Goal: Navigation & Orientation: Find specific page/section

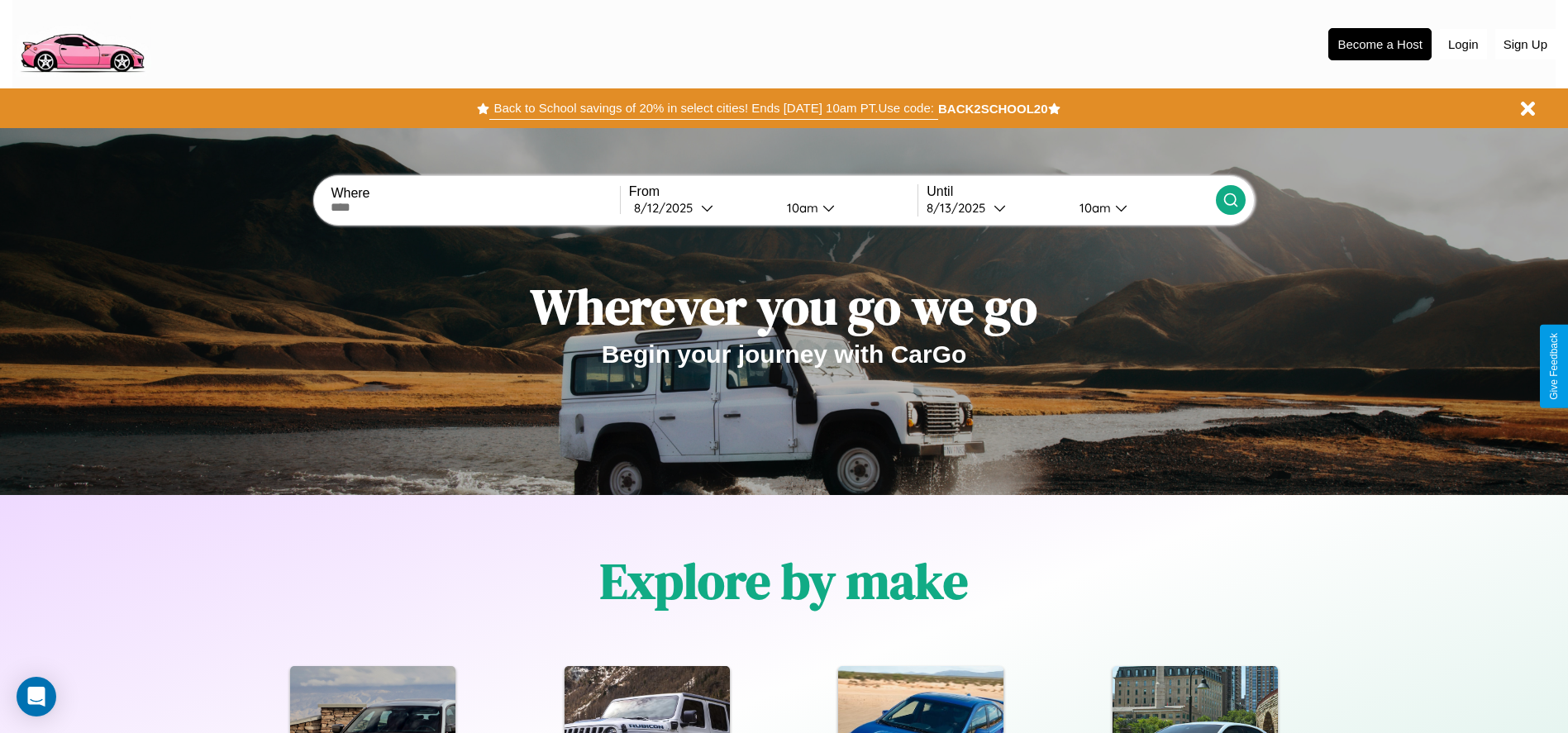
click at [713, 108] on button "Back to School savings of 20% in select cities! Ends [DATE] 10am PT. Use code:" at bounding box center [714, 107] width 448 height 23
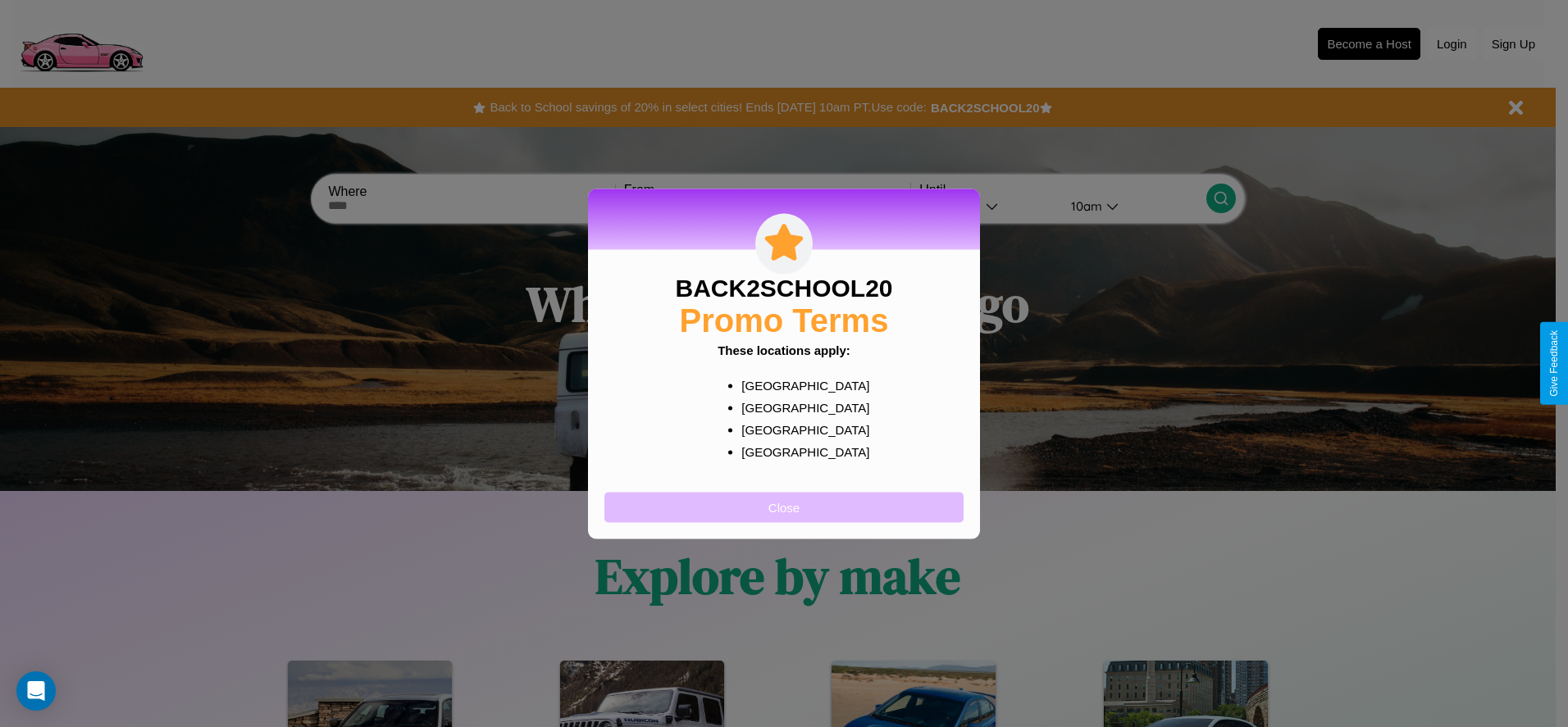
click at [784, 507] on button "Close" at bounding box center [784, 507] width 359 height 30
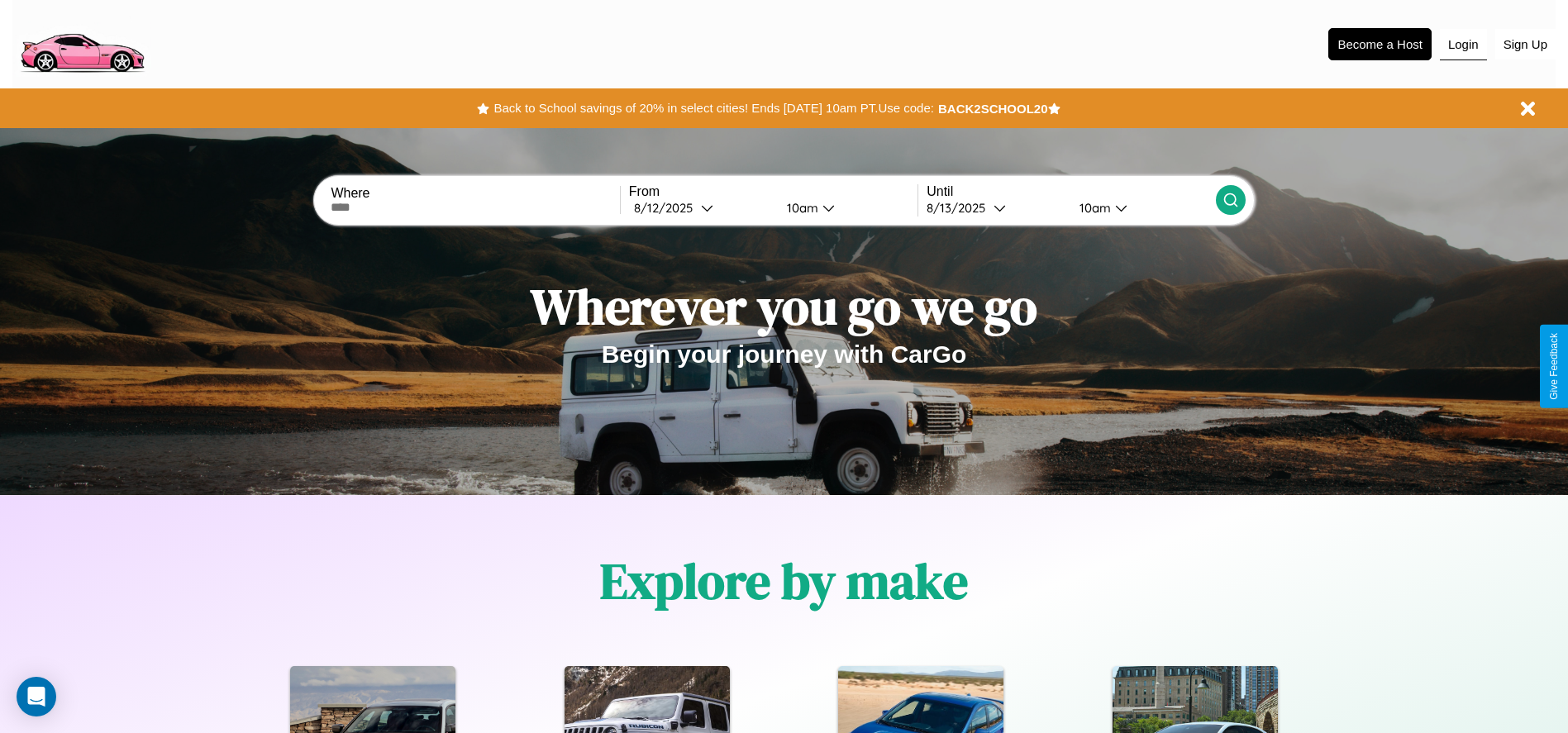
click at [1462, 44] on button "Login" at bounding box center [1462, 44] width 47 height 31
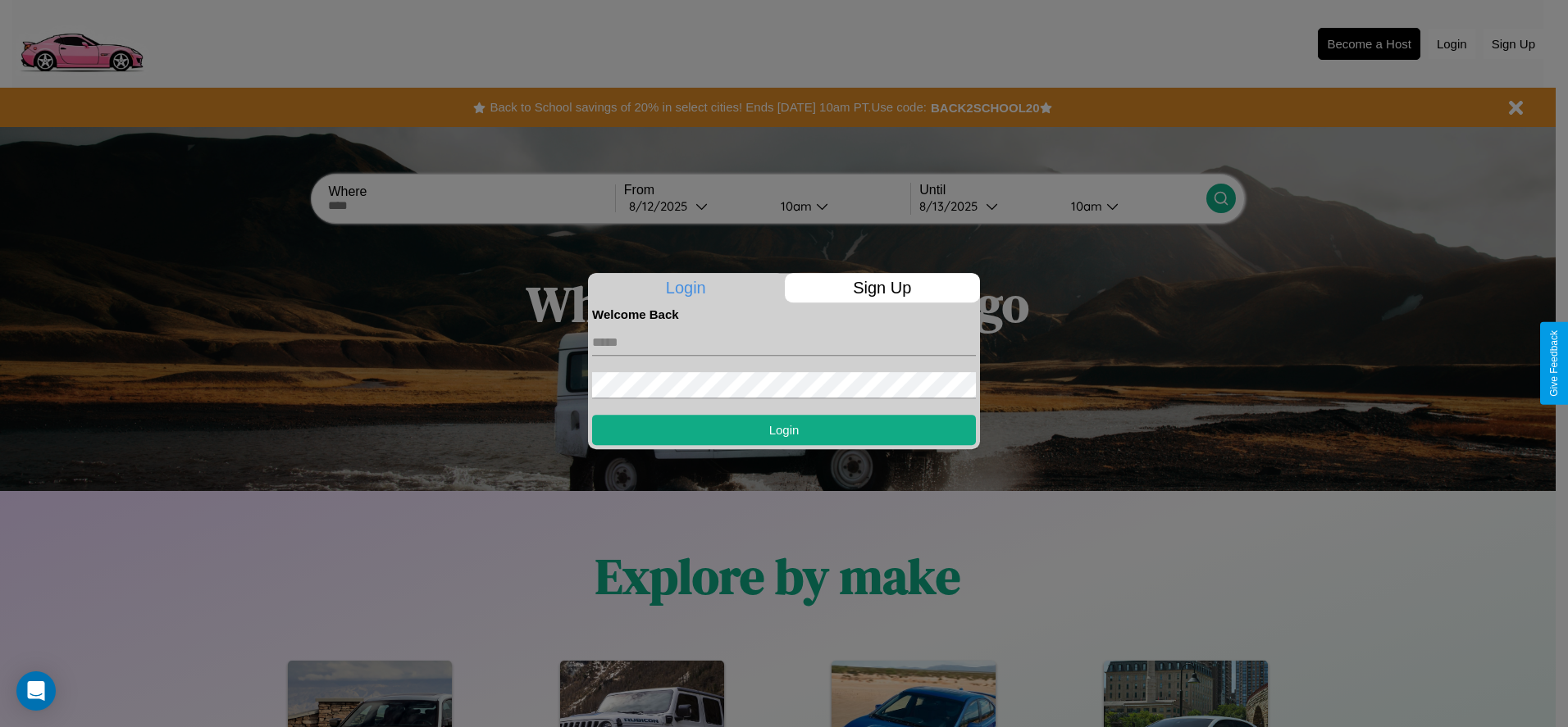
click at [784, 342] on input "text" at bounding box center [784, 343] width 384 height 26
type input "**********"
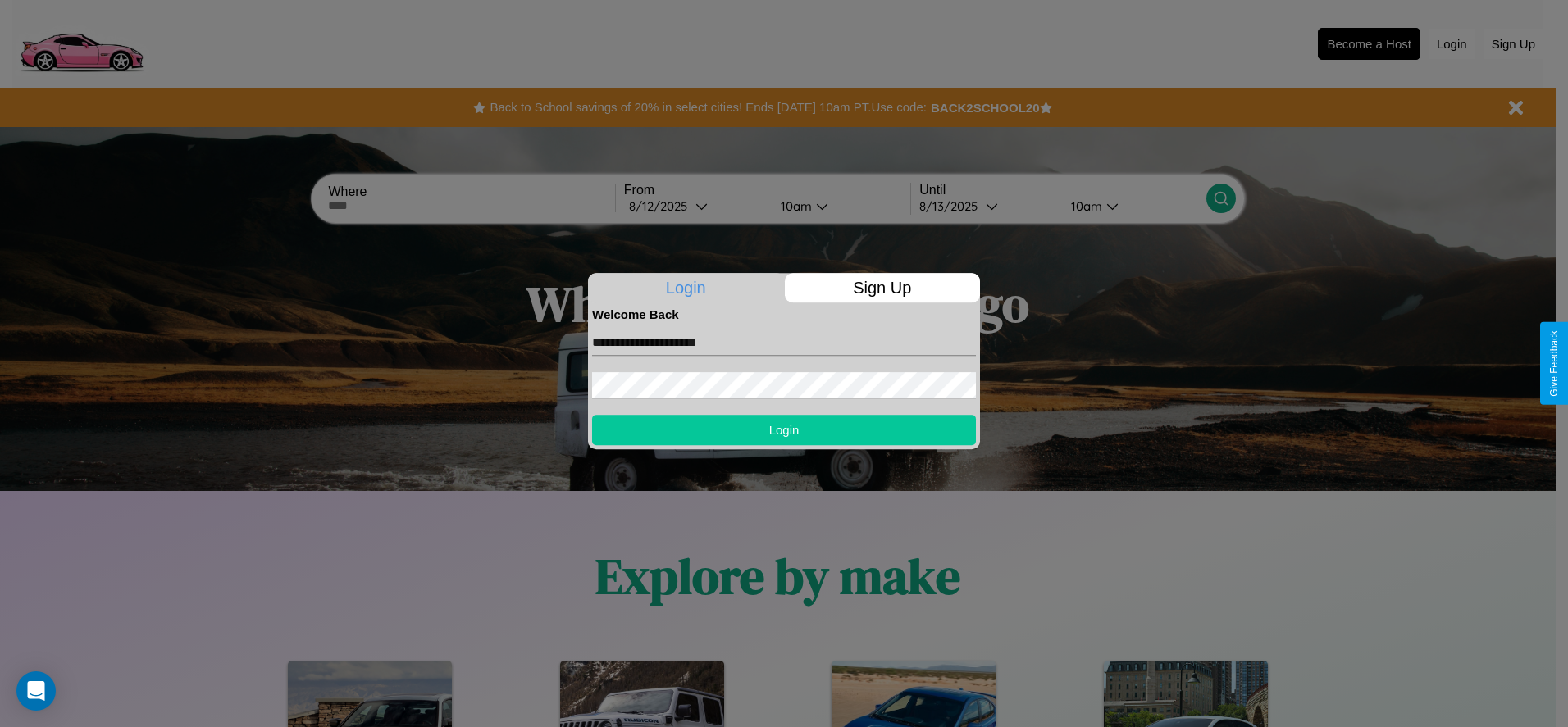
click at [784, 429] on button "Login" at bounding box center [784, 429] width 384 height 30
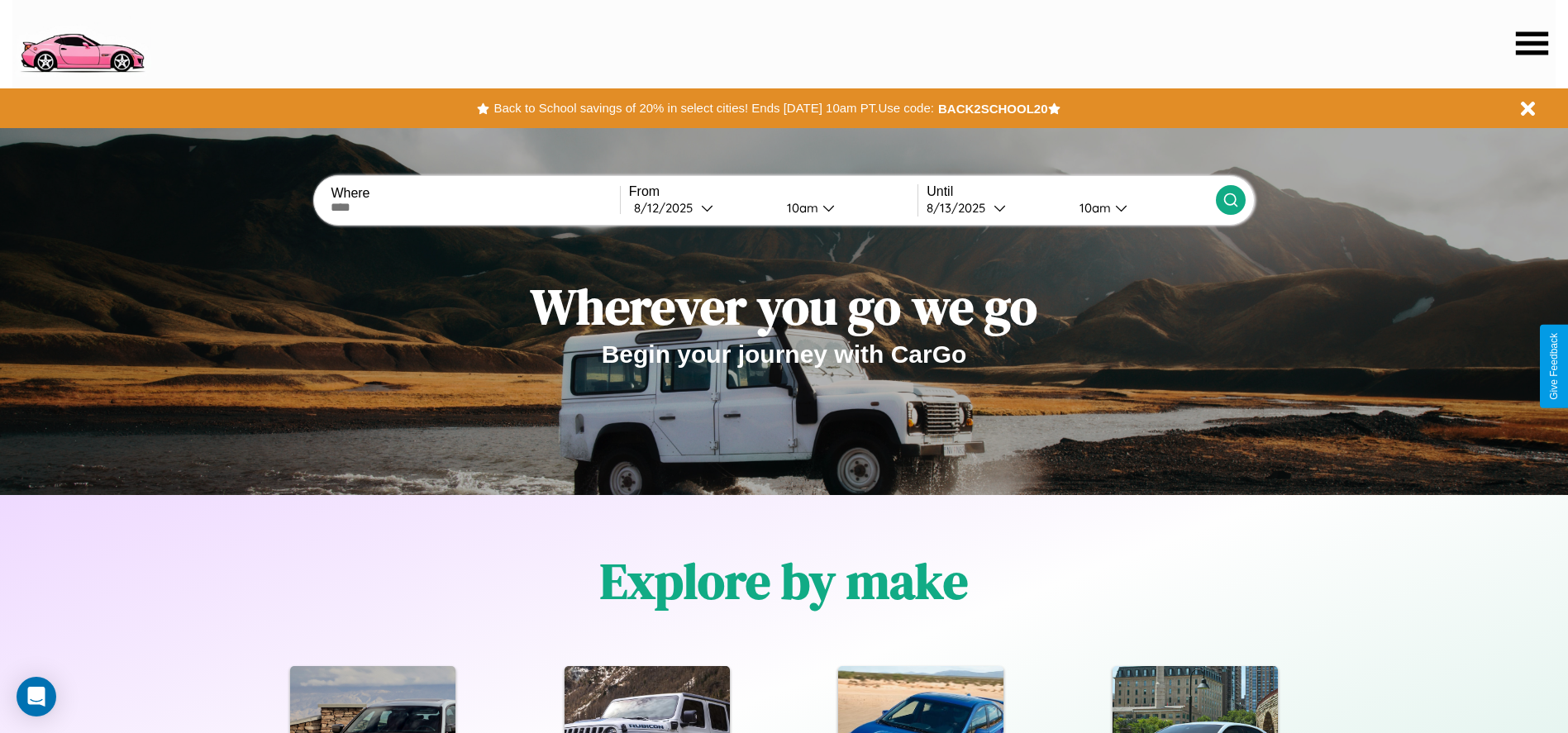
click at [1531, 43] on icon at bounding box center [1531, 42] width 32 height 23
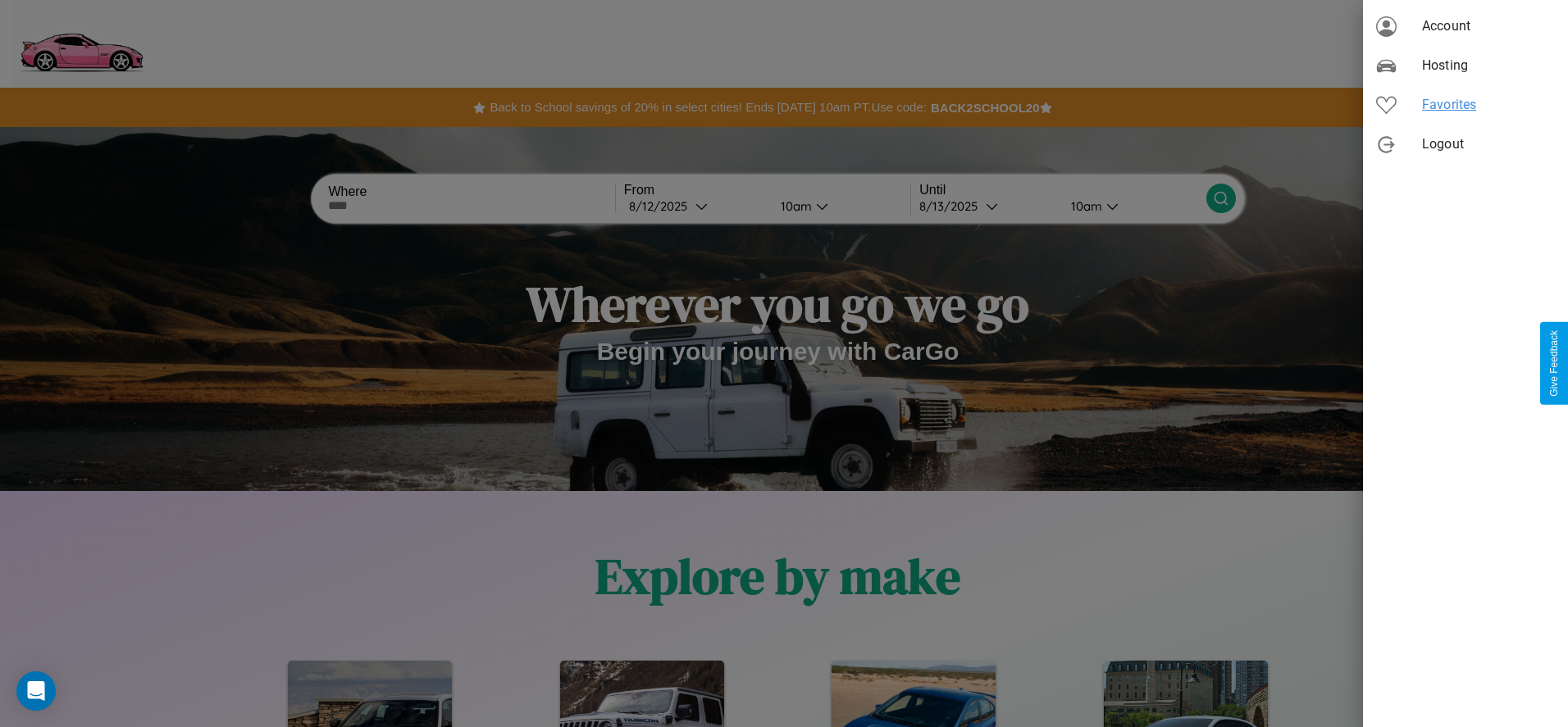
click at [1466, 105] on span "Favorites" at bounding box center [1489, 105] width 133 height 20
